Goal: Information Seeking & Learning: Learn about a topic

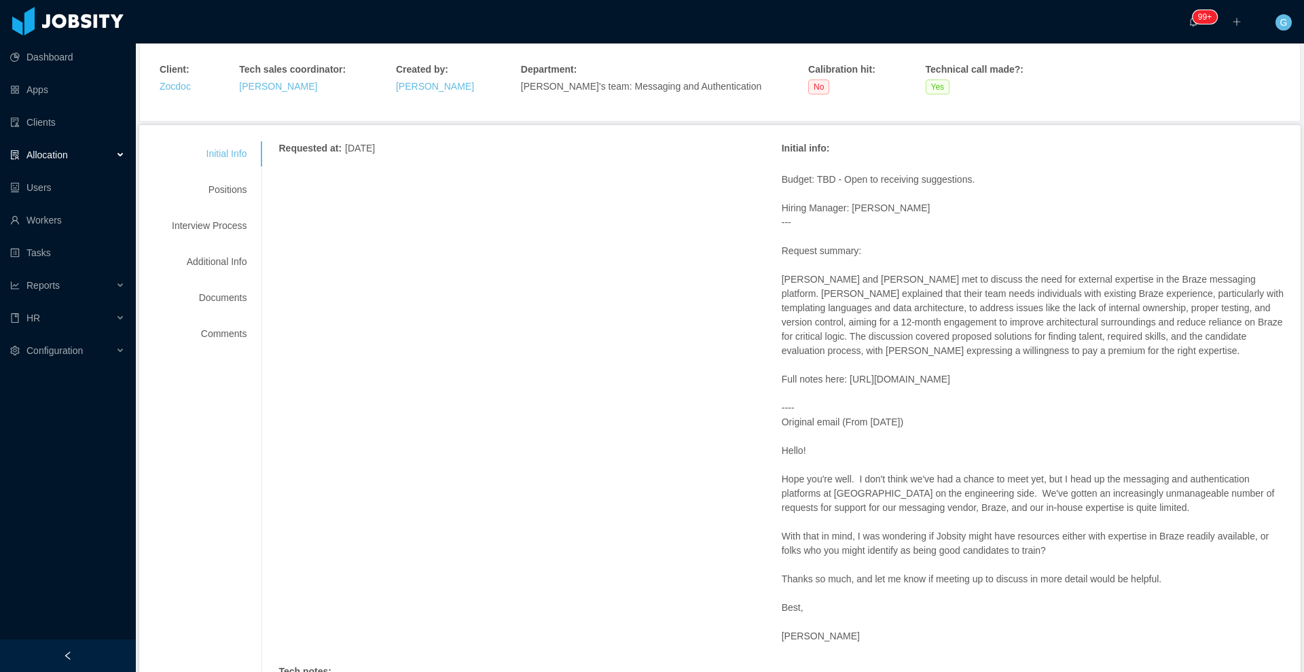
scroll to position [85, 0]
click at [222, 206] on div "Initial Info Positions Interview Process Additional Info Documents Comments" at bounding box center [209, 244] width 107 height 205
click at [223, 202] on div "Positions" at bounding box center [209, 190] width 107 height 25
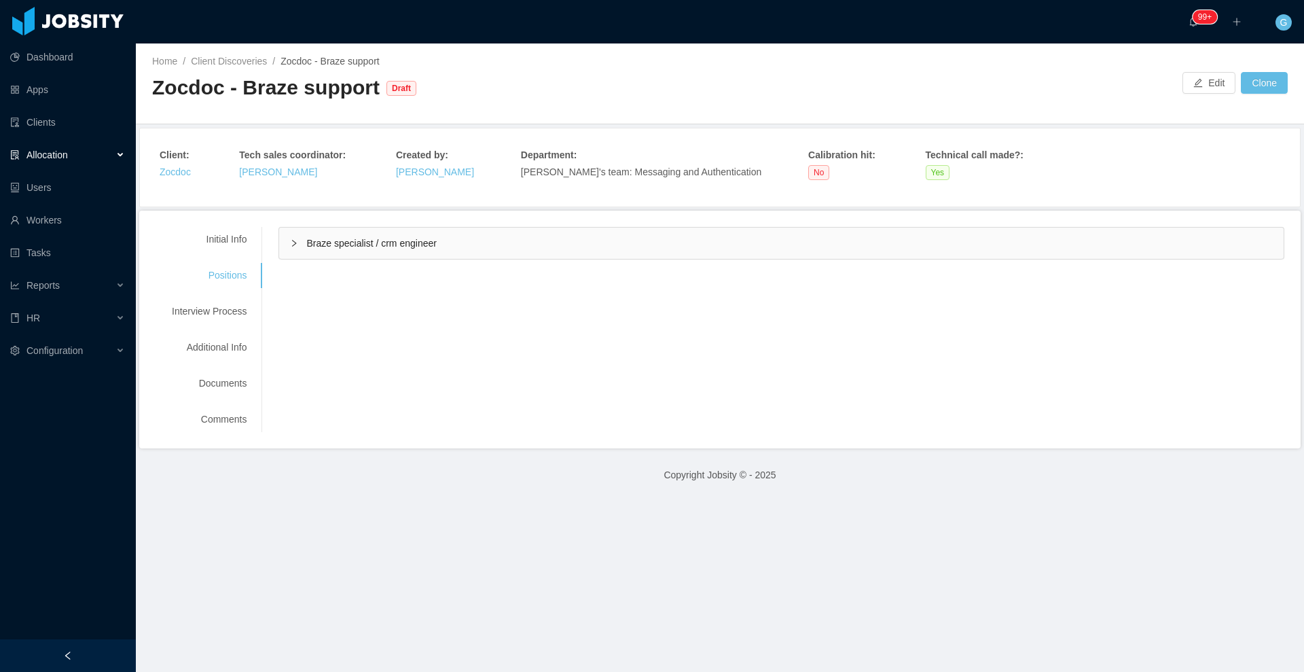
click at [346, 244] on span "Braze specialist / crm engineer" at bounding box center [371, 243] width 130 height 11
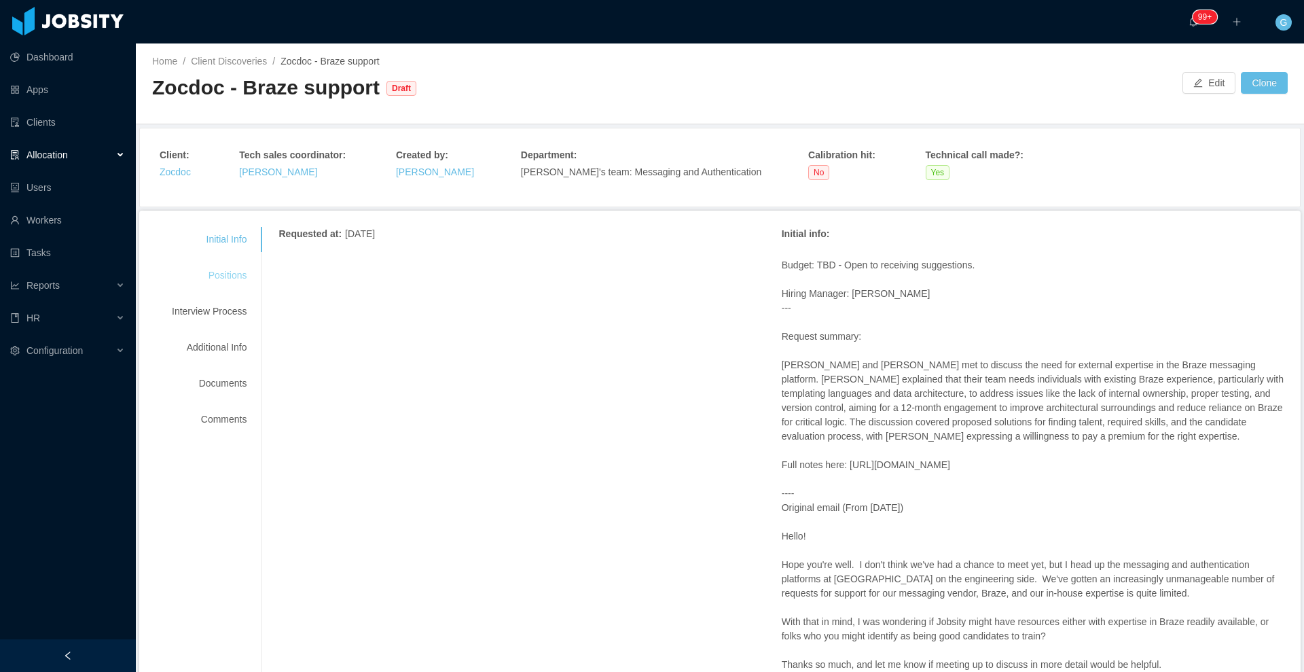
click at [236, 283] on div "Positions" at bounding box center [209, 275] width 107 height 25
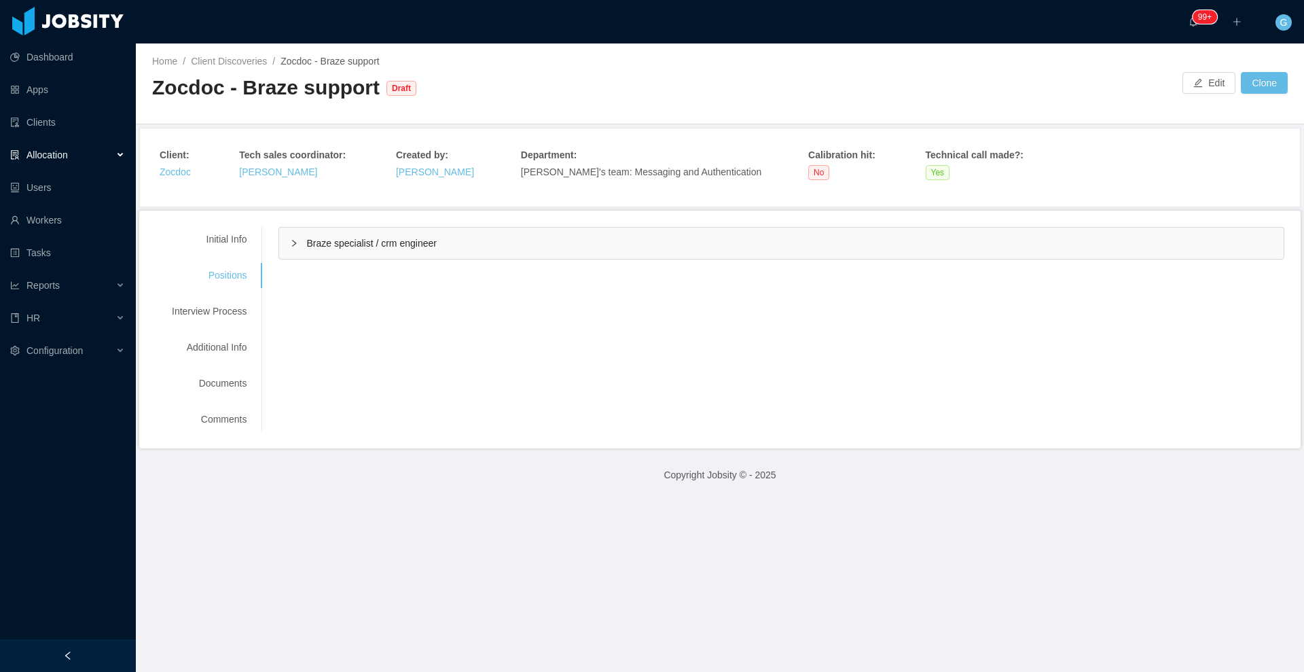
click at [429, 254] on div "Braze specialist / crm engineer" at bounding box center [781, 243] width 1004 height 31
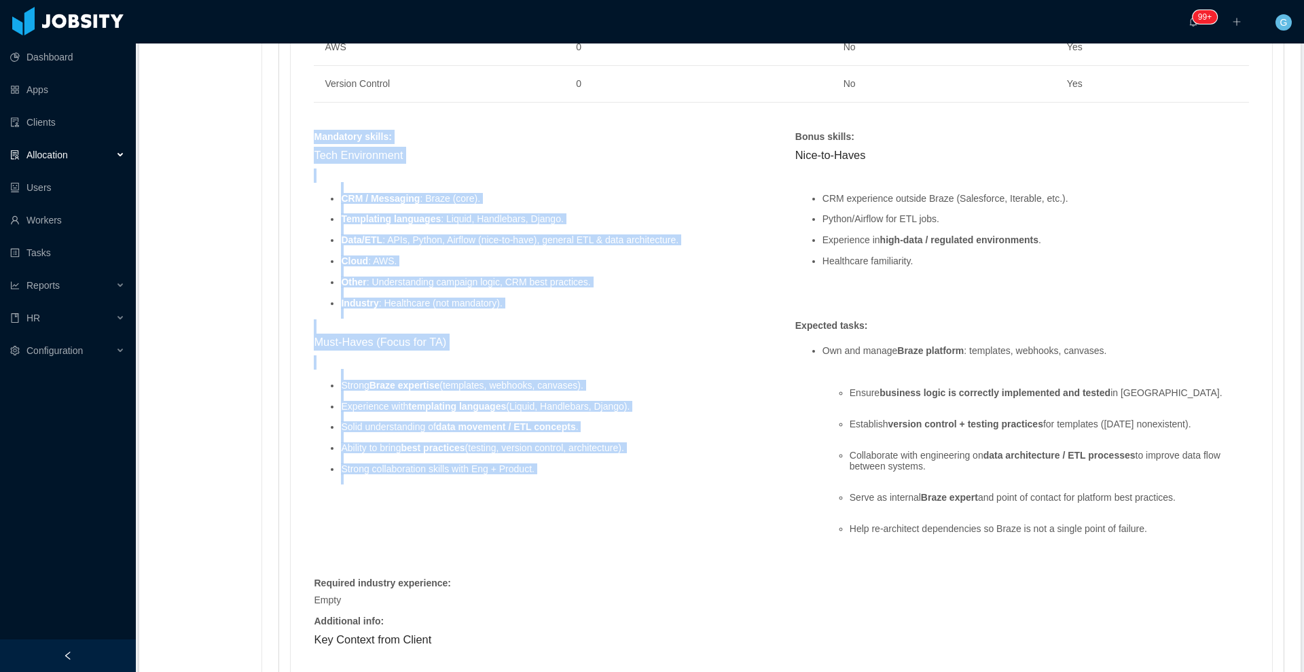
scroll to position [1182, 0]
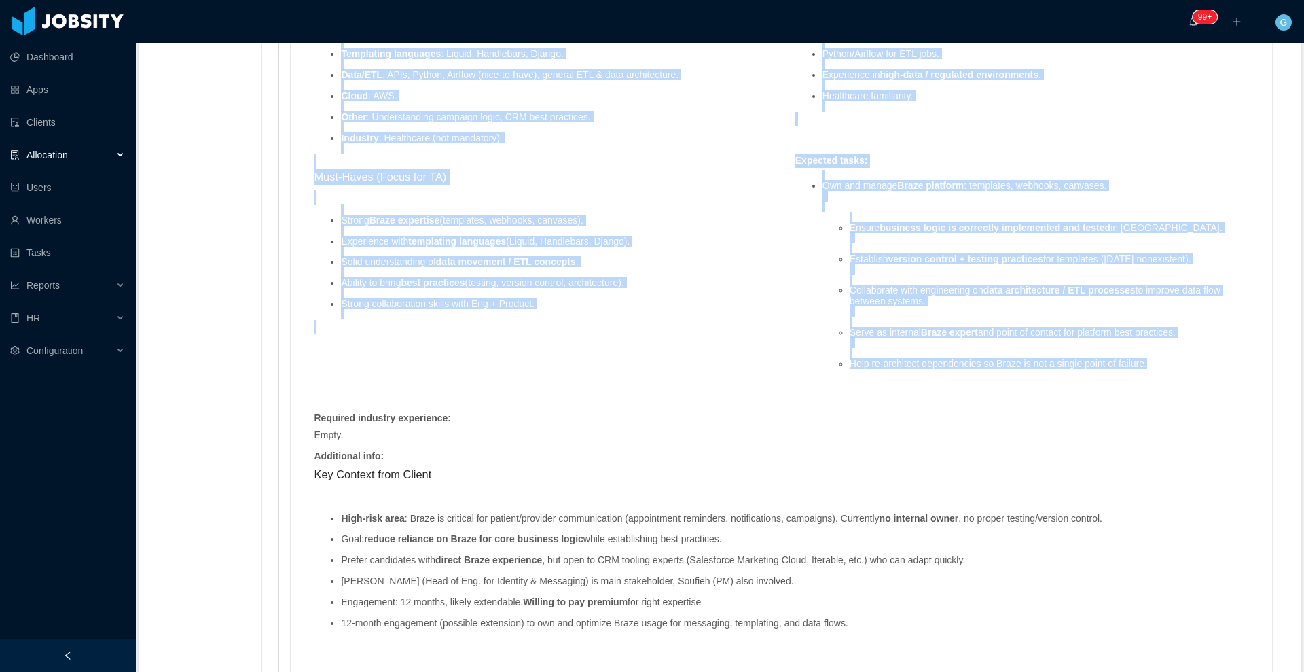
drag, startPoint x: 311, startPoint y: 227, endPoint x: 1175, endPoint y: 362, distance: 874.4
click at [1175, 362] on div "Skills : Skill Years Notes Deal Breaker Mandatory Handlebars.js 0 No Yes Django…" at bounding box center [781, 143] width 962 height 1033
drag, startPoint x: 391, startPoint y: 251, endPoint x: 378, endPoint y: 265, distance: 19.2
copy div "Loremipsu dolors : Amet Consectetur ADI / Elitseddo : Eiusm (temp). Incididunt …"
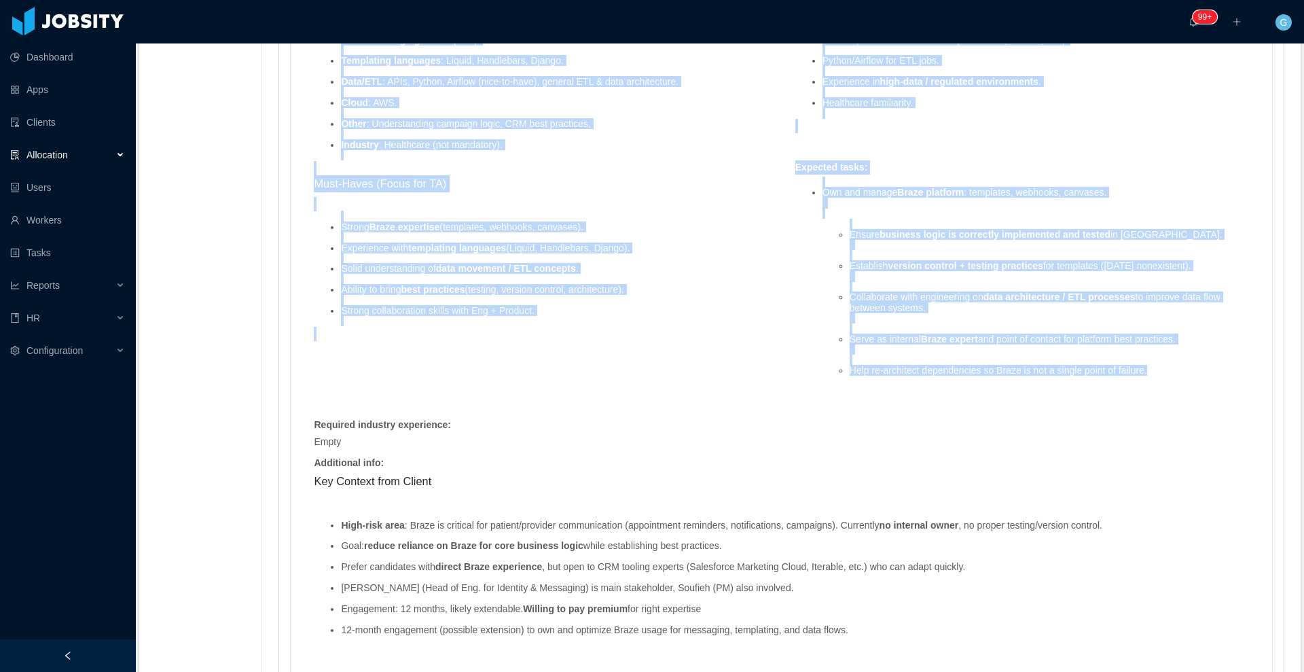
scroll to position [1261, 0]
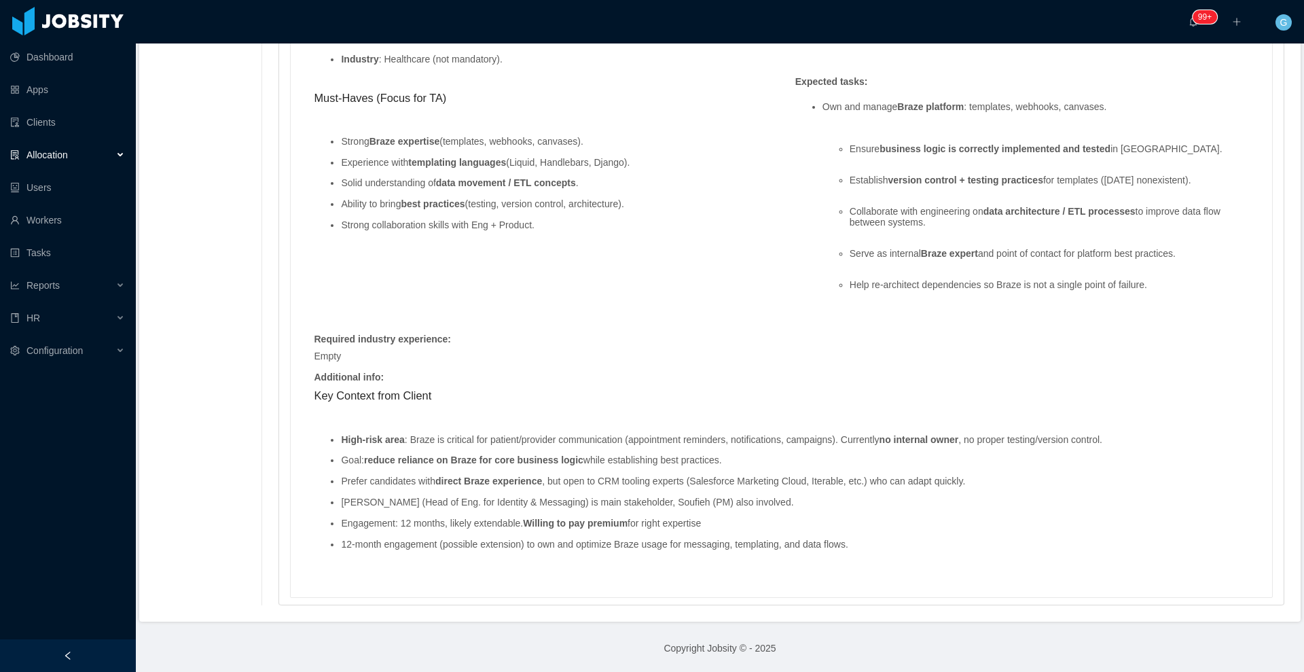
click at [374, 470] on ul "High-risk area : Braze is critical for patient/provider communication (appointm…" at bounding box center [781, 492] width 935 height 136
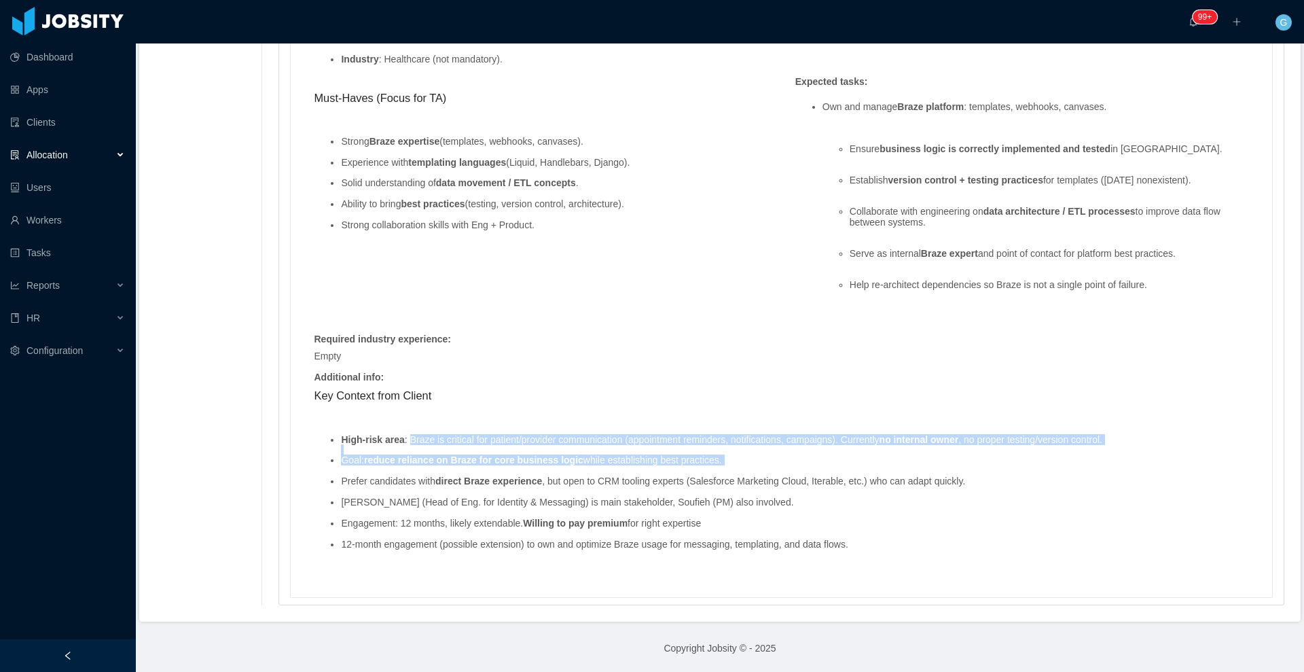
drag, startPoint x: 407, startPoint y: 441, endPoint x: 958, endPoint y: 469, distance: 551.5
click at [958, 469] on ul "High-risk area : Braze is critical for patient/provider communication (appointm…" at bounding box center [781, 492] width 935 height 136
copy ul "Braze is critical for patient/provider communication (appointment reminders, no…"
click at [958, 469] on ul "High-risk area : Braze is critical for patient/provider communication (appointm…" at bounding box center [781, 492] width 935 height 136
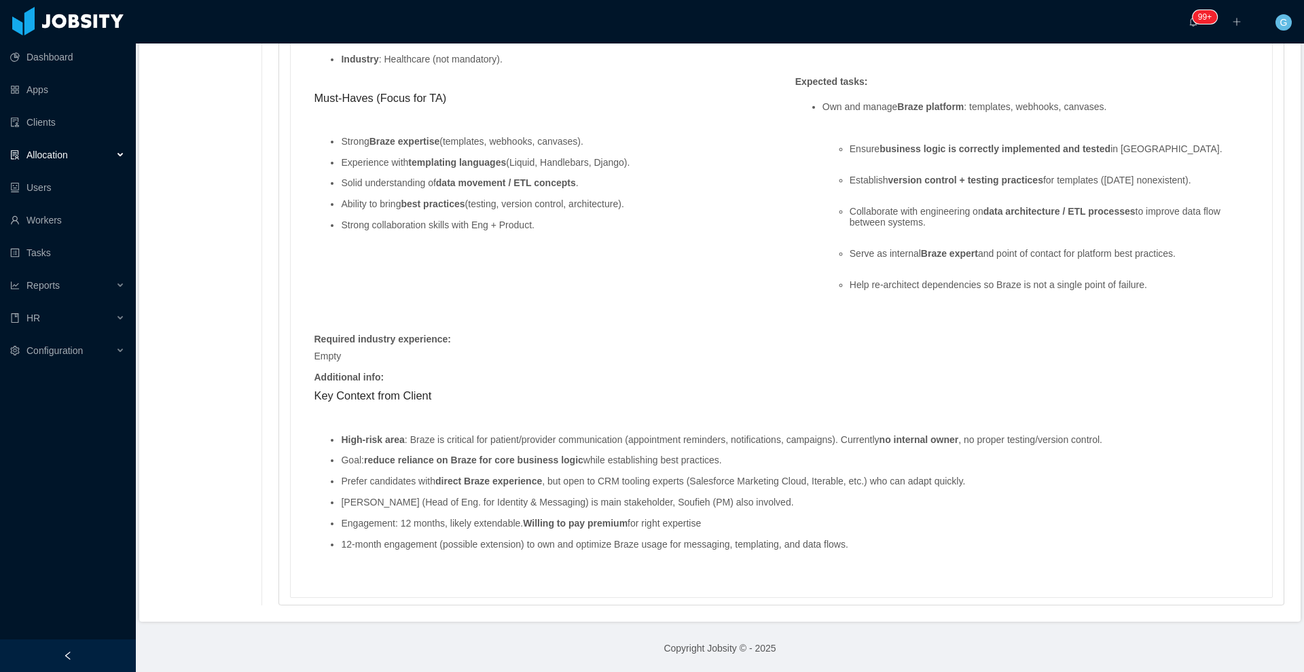
drag, startPoint x: 731, startPoint y: 463, endPoint x: 408, endPoint y: 446, distance: 323.8
click at [408, 446] on ul "High-risk area : Braze is critical for patient/provider communication (appointm…" at bounding box center [781, 492] width 935 height 136
copy ul "Braze is critical for patient/provider communication (appointment reminders, no…"
click at [449, 440] on li "High-risk area : Braze is critical for patient/provider communication (appointm…" at bounding box center [795, 440] width 908 height 10
click at [431, 469] on ul "High-risk area : Braze is critical for patient/provider communication (appointm…" at bounding box center [781, 492] width 935 height 136
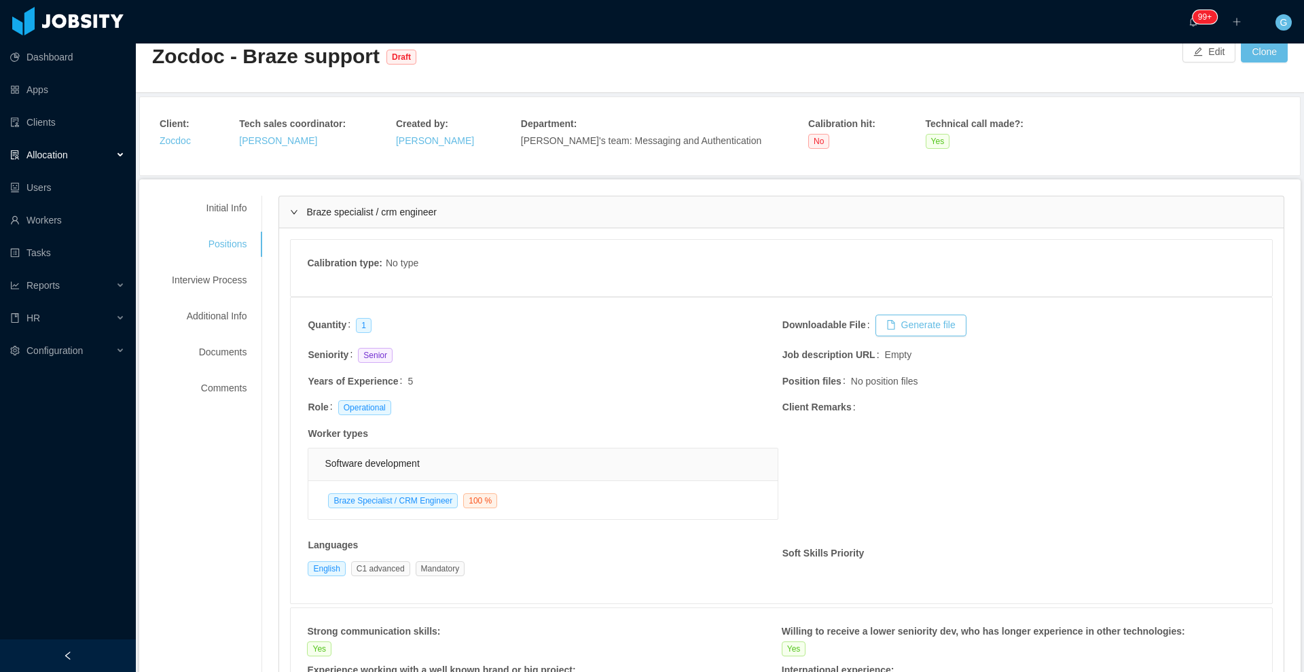
scroll to position [85, 0]
